Goal: Task Accomplishment & Management: Manage account settings

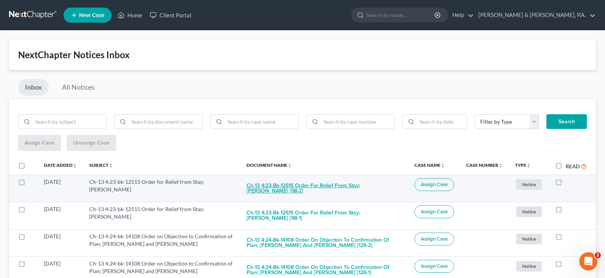
click at [367, 179] on button "Ch-13 4:23-bk-12515 Order for Relief from Stay; [PERSON_NAME] [98-2]" at bounding box center [324, 188] width 156 height 20
checkbox input "true"
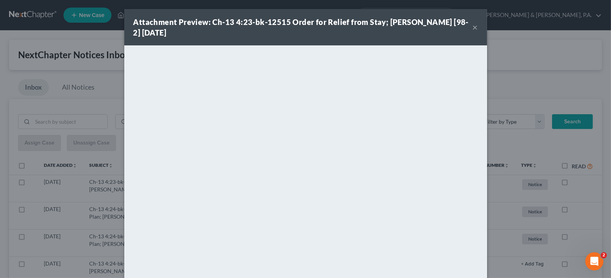
click at [473, 23] on button "×" at bounding box center [475, 27] width 5 height 9
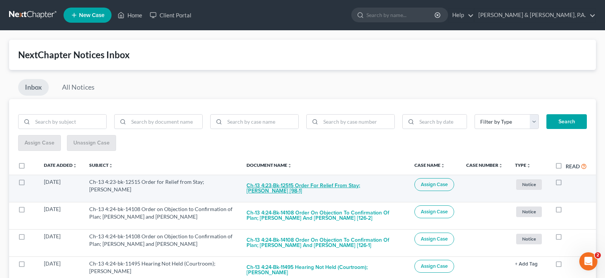
click at [339, 178] on button "Ch-13 4:23-bk-12515 Order for Relief from Stay; [PERSON_NAME] [98-1]" at bounding box center [324, 188] width 156 height 20
checkbox input "true"
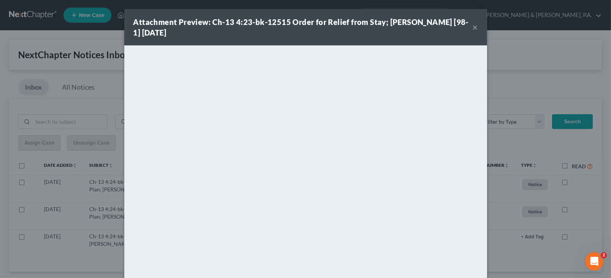
click at [473, 23] on button "×" at bounding box center [475, 27] width 5 height 9
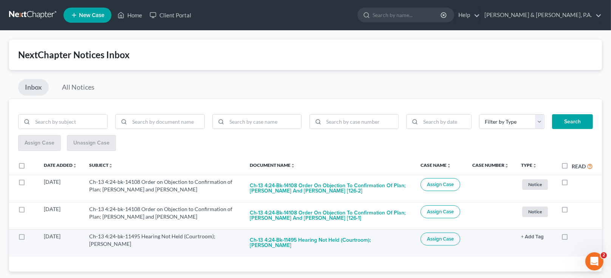
click at [572, 238] on label at bounding box center [572, 238] width 0 height 0
click at [575, 232] on input "checkbox" at bounding box center [577, 234] width 5 height 5
checkbox input "true"
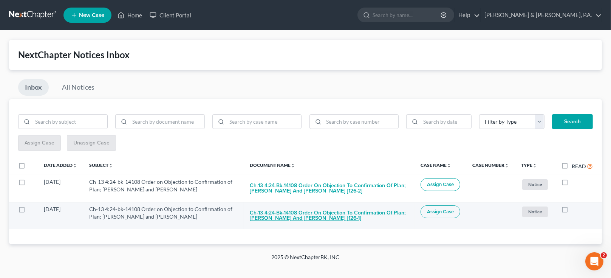
click at [292, 207] on button "Ch-13 4:24-bk-14108 Order on Objection to Confirmation of Plan; [PERSON_NAME] a…" at bounding box center [329, 215] width 159 height 20
checkbox input "true"
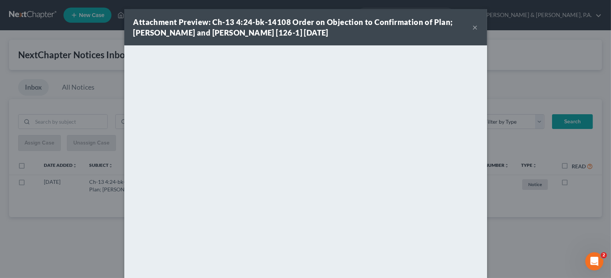
click at [466, 20] on div "Attachment Preview: Ch-13 4:24-bk-14108 Order on Objection to Confirmation of P…" at bounding box center [305, 27] width 363 height 36
click at [473, 23] on button "×" at bounding box center [475, 27] width 5 height 9
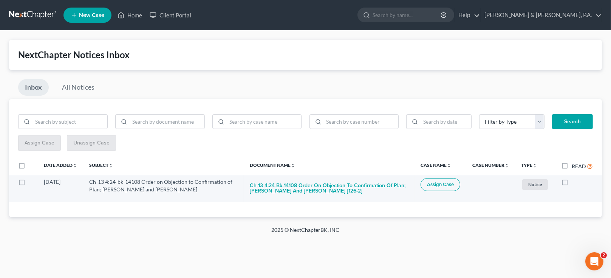
click at [572, 184] on label at bounding box center [572, 184] width 0 height 0
click at [575, 178] on input "checkbox" at bounding box center [577, 180] width 5 height 5
checkbox input "true"
